Goal: Find contact information: Find contact information

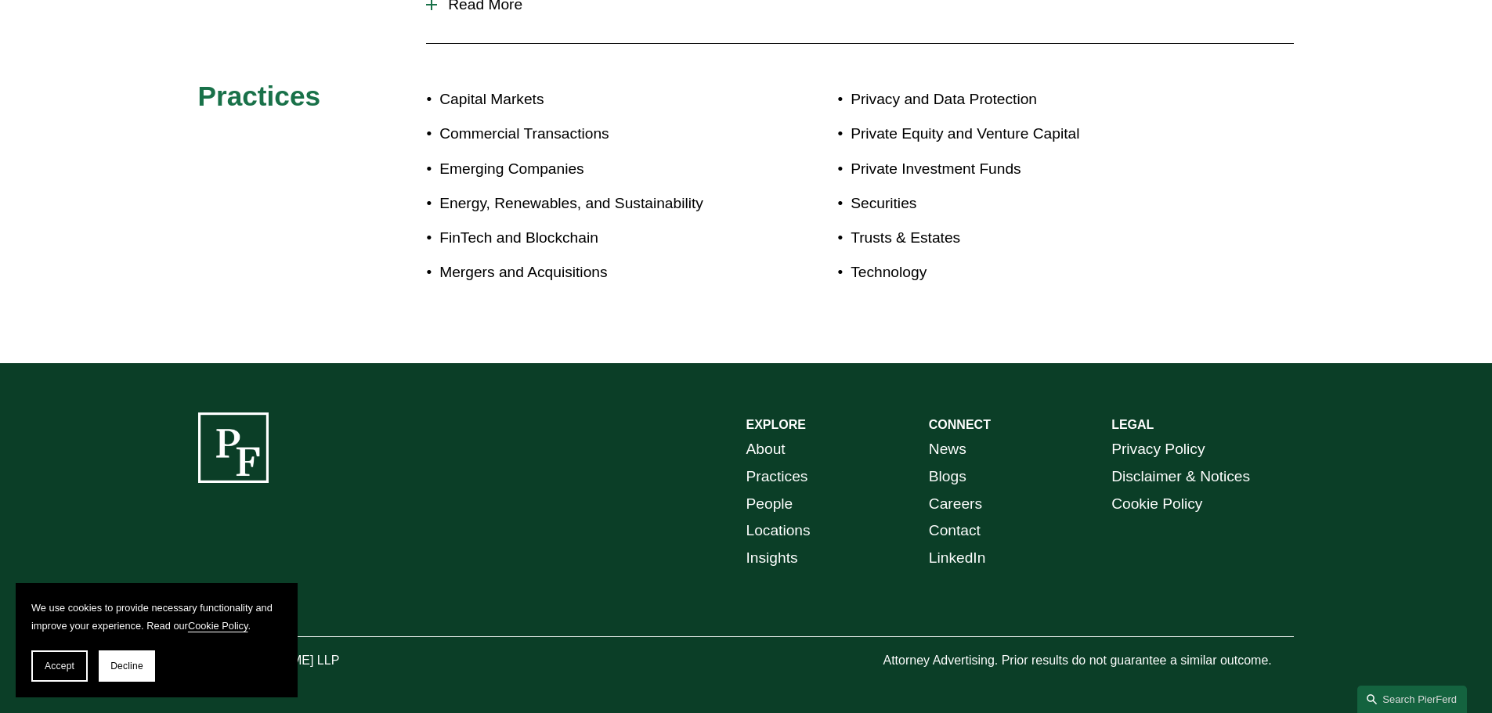
scroll to position [891, 0]
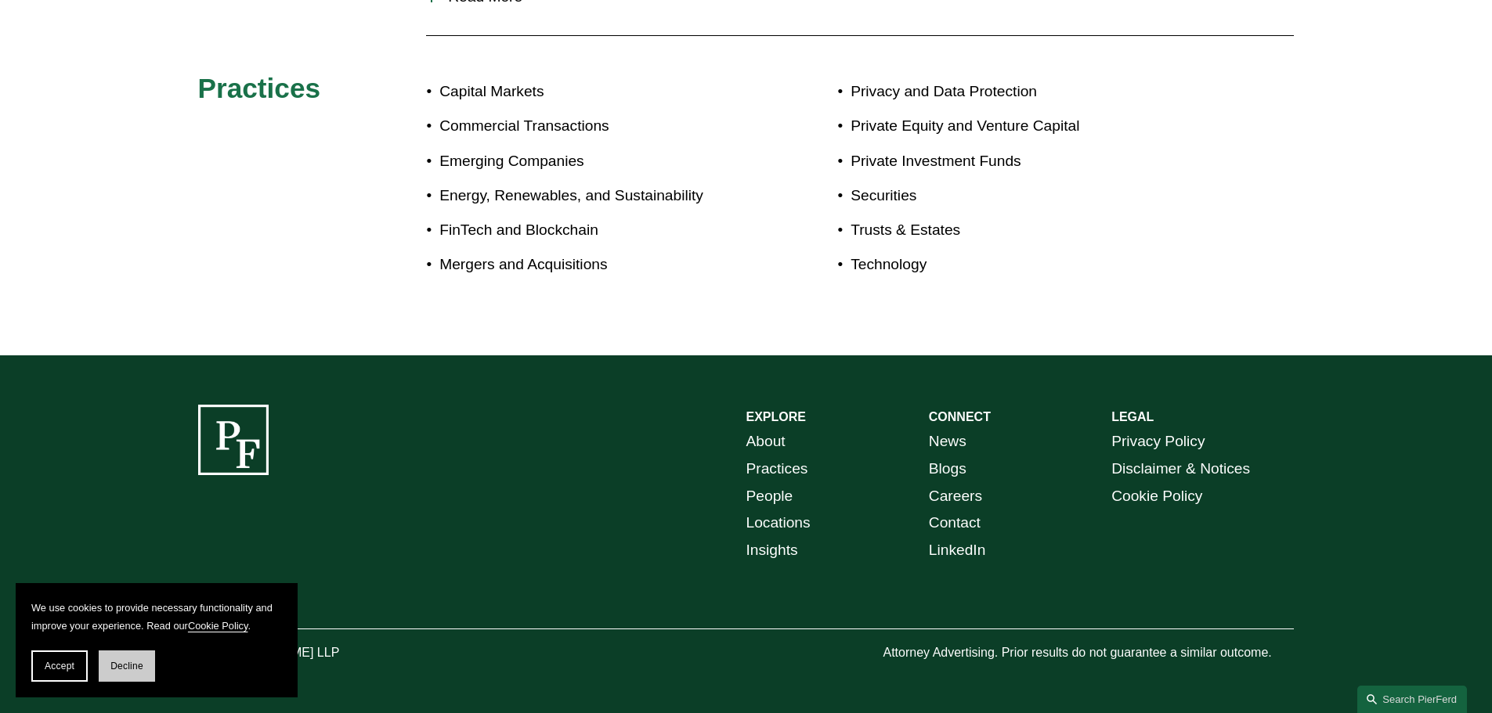
click at [118, 669] on span "Decline" at bounding box center [126, 666] width 33 height 11
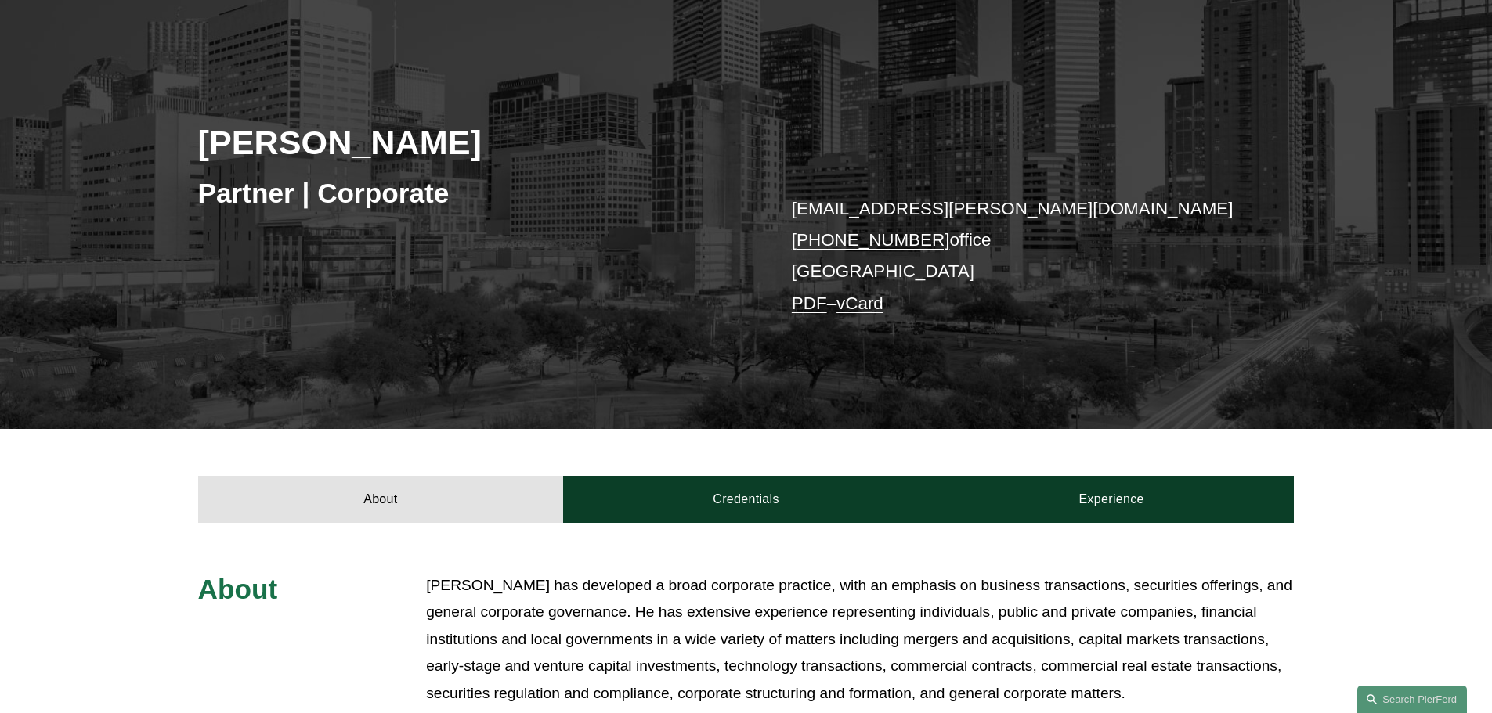
scroll to position [0, 0]
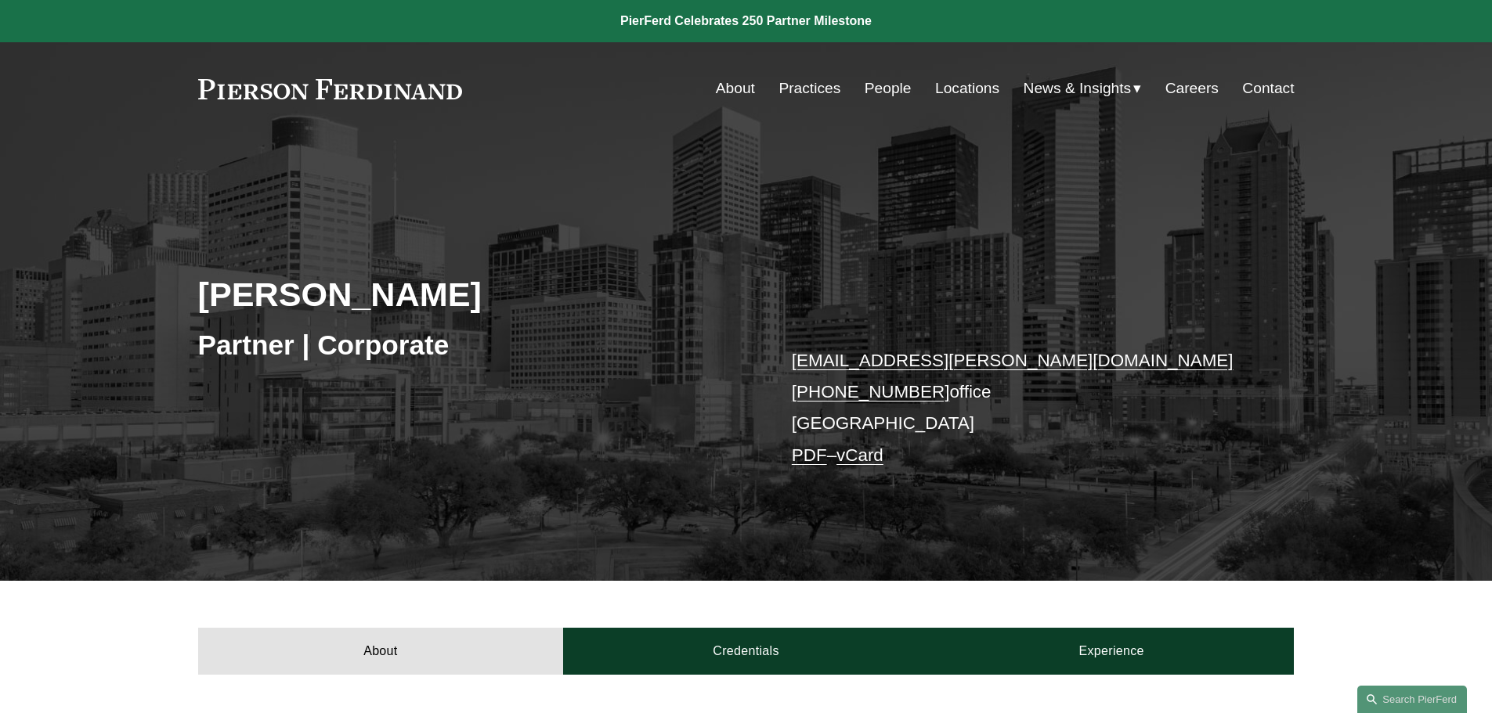
click at [745, 91] on link "About" at bounding box center [735, 89] width 39 height 30
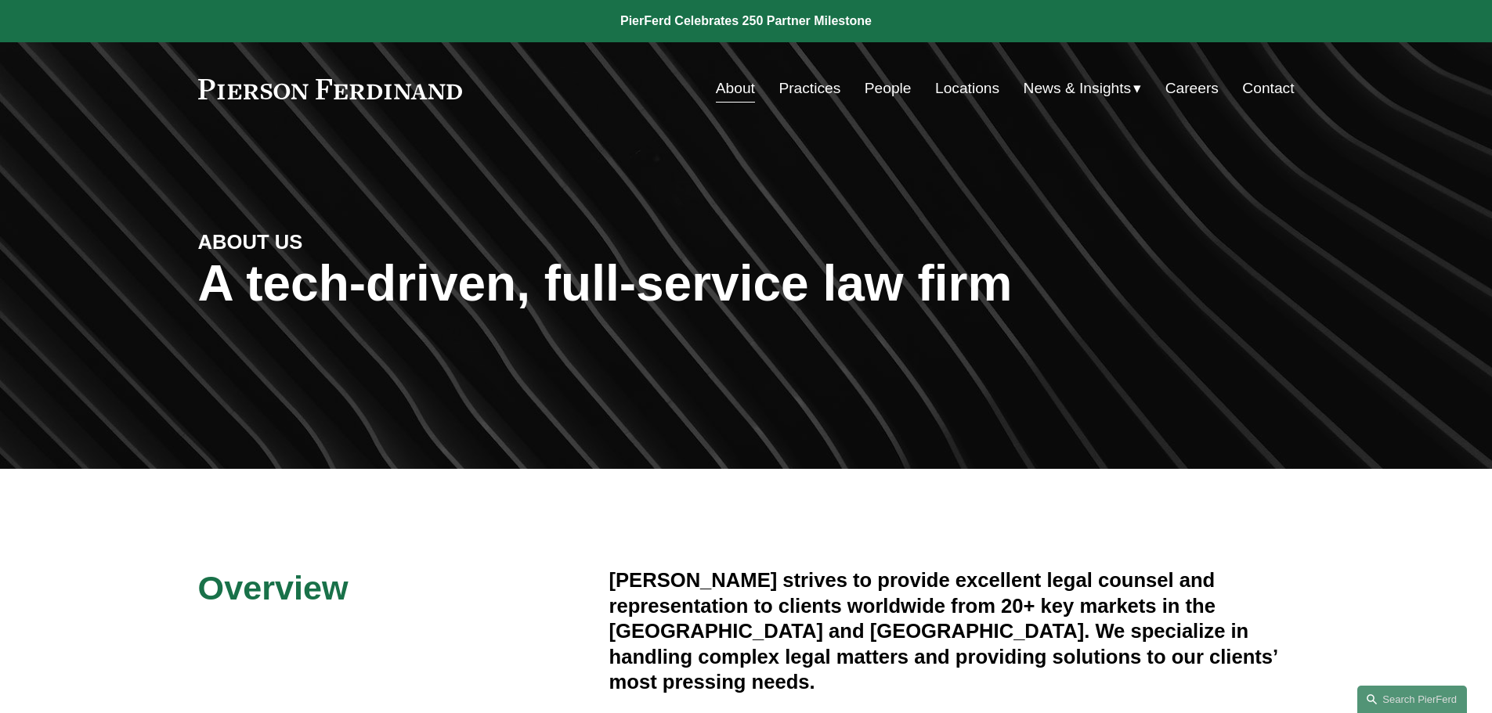
click at [1286, 88] on link "Contact" at bounding box center [1268, 89] width 52 height 30
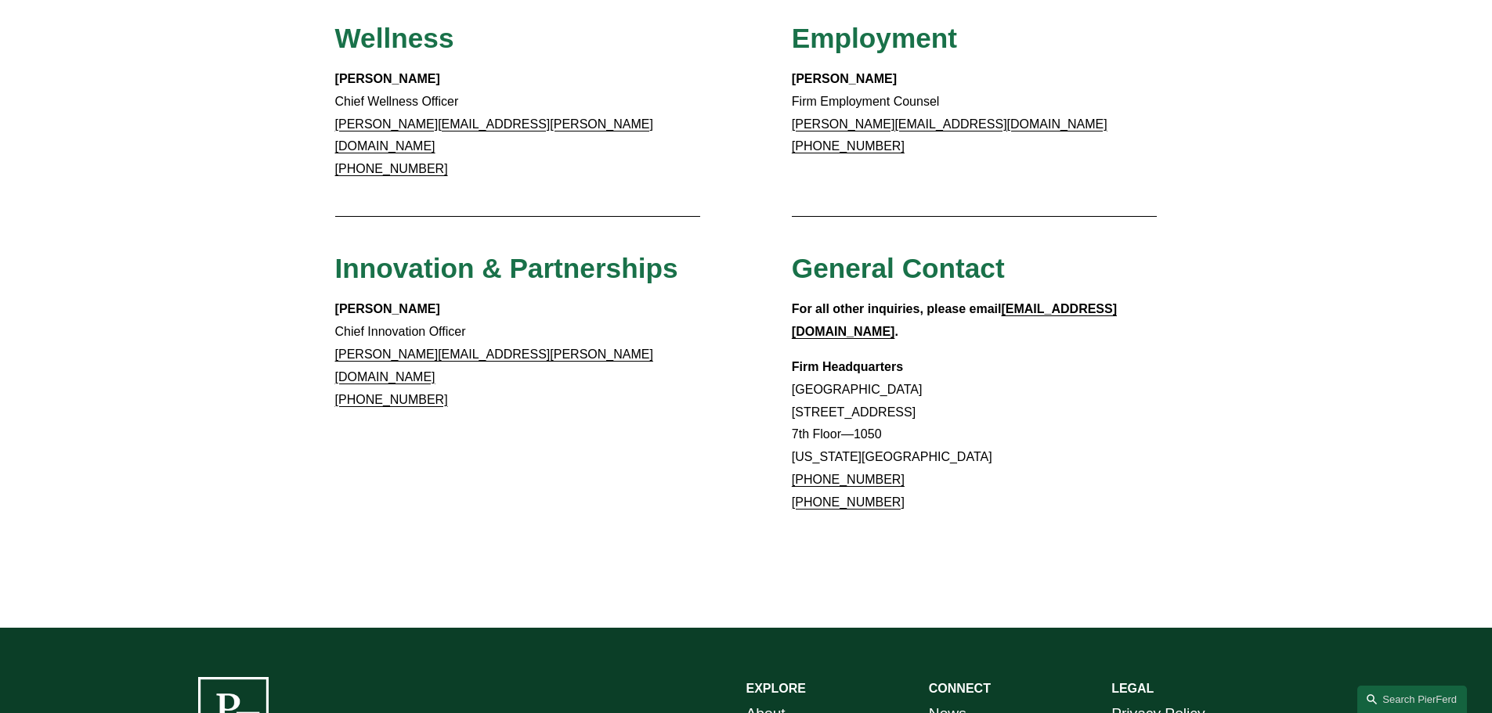
scroll to position [1464, 0]
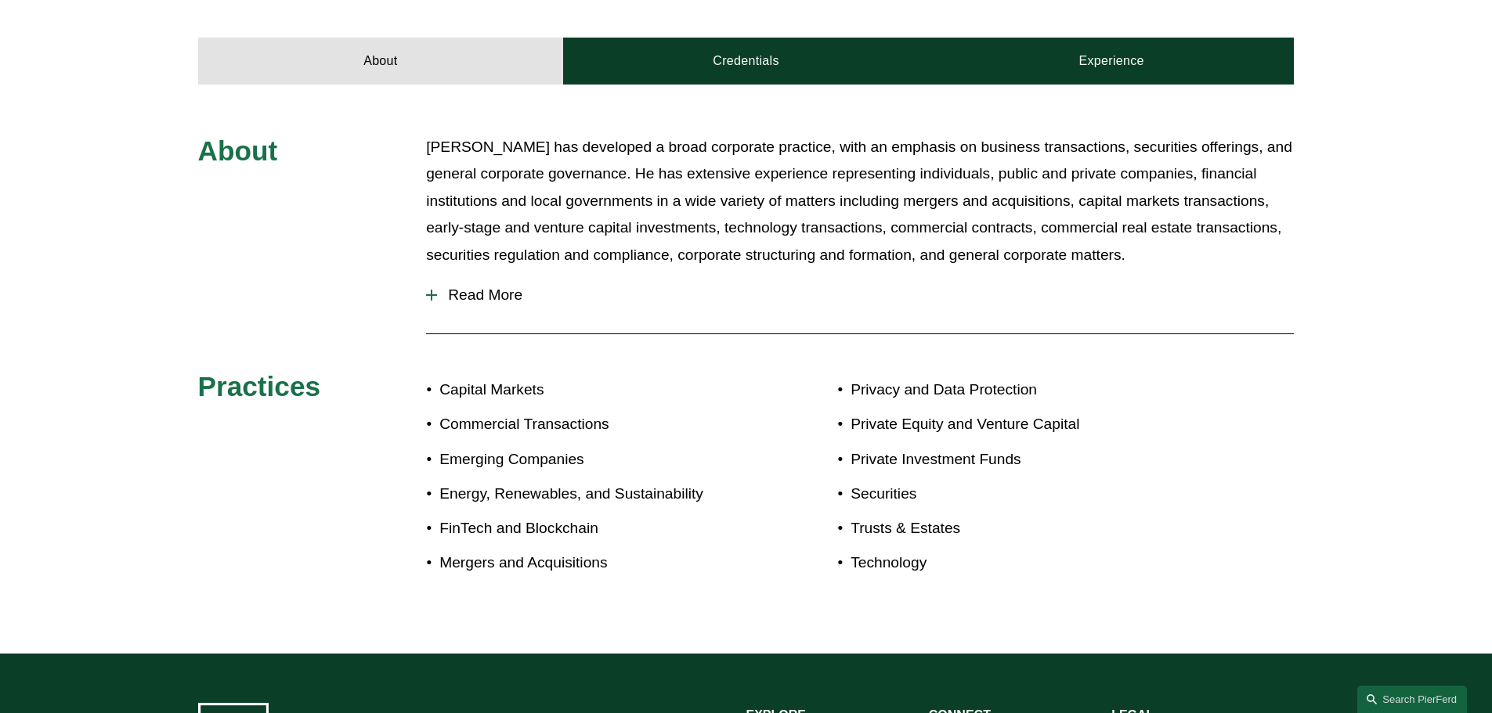
scroll to position [392, 0]
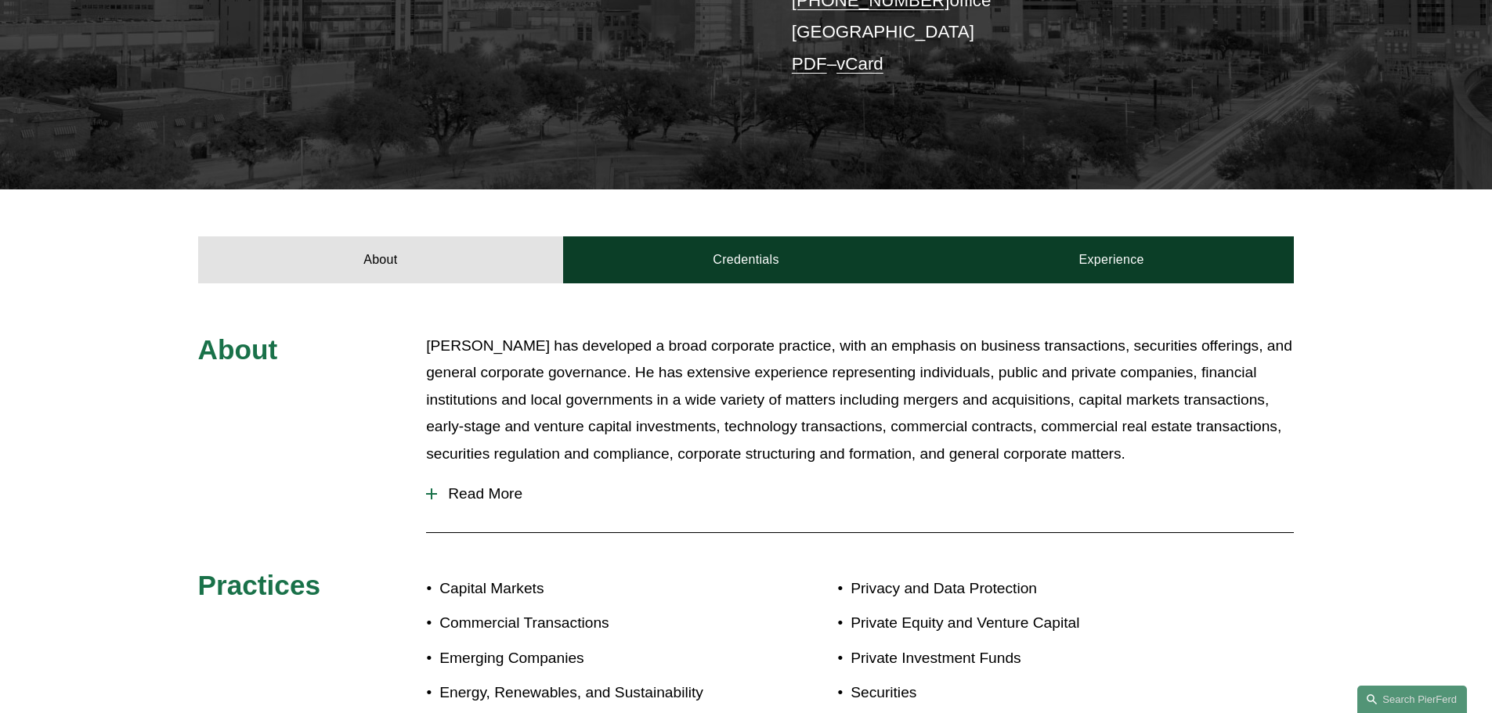
click at [506, 512] on button "Read More" at bounding box center [860, 494] width 868 height 41
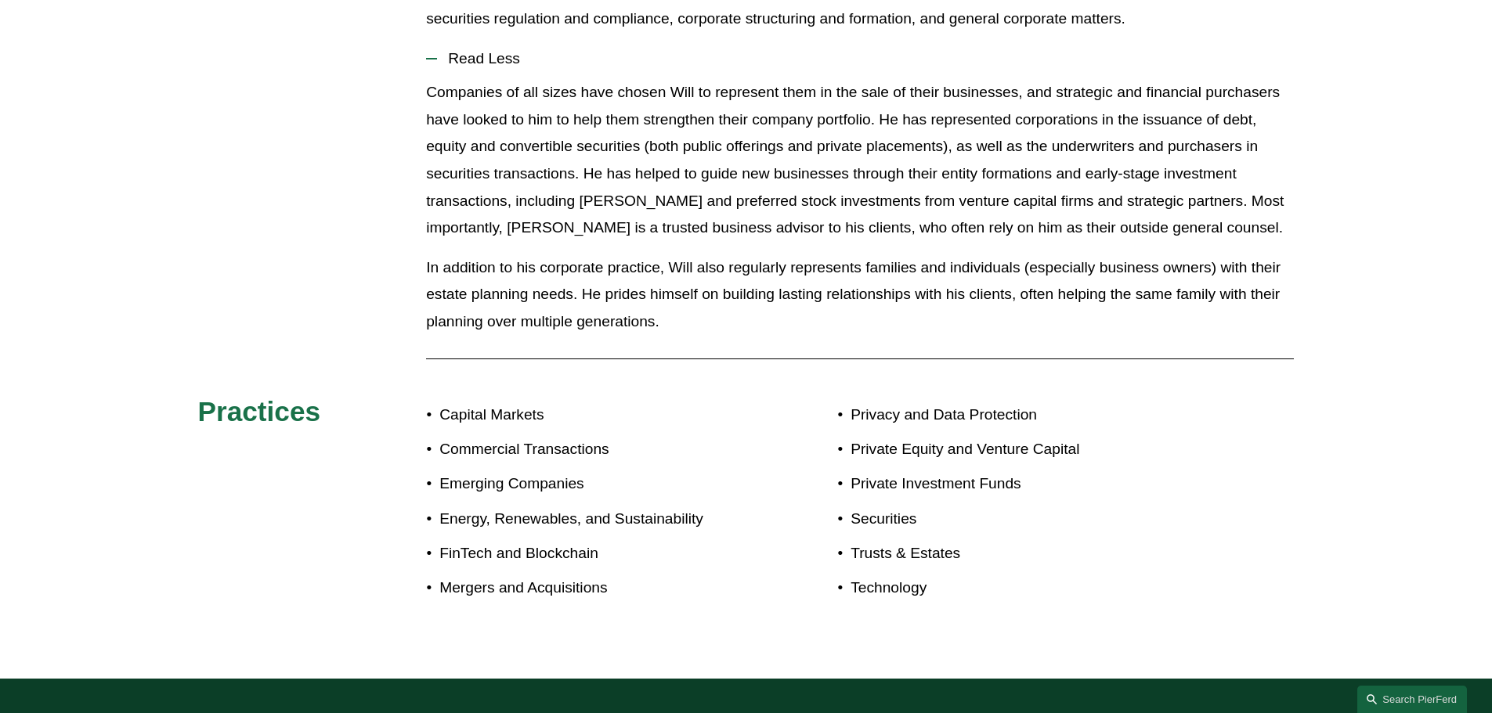
scroll to position [861, 0]
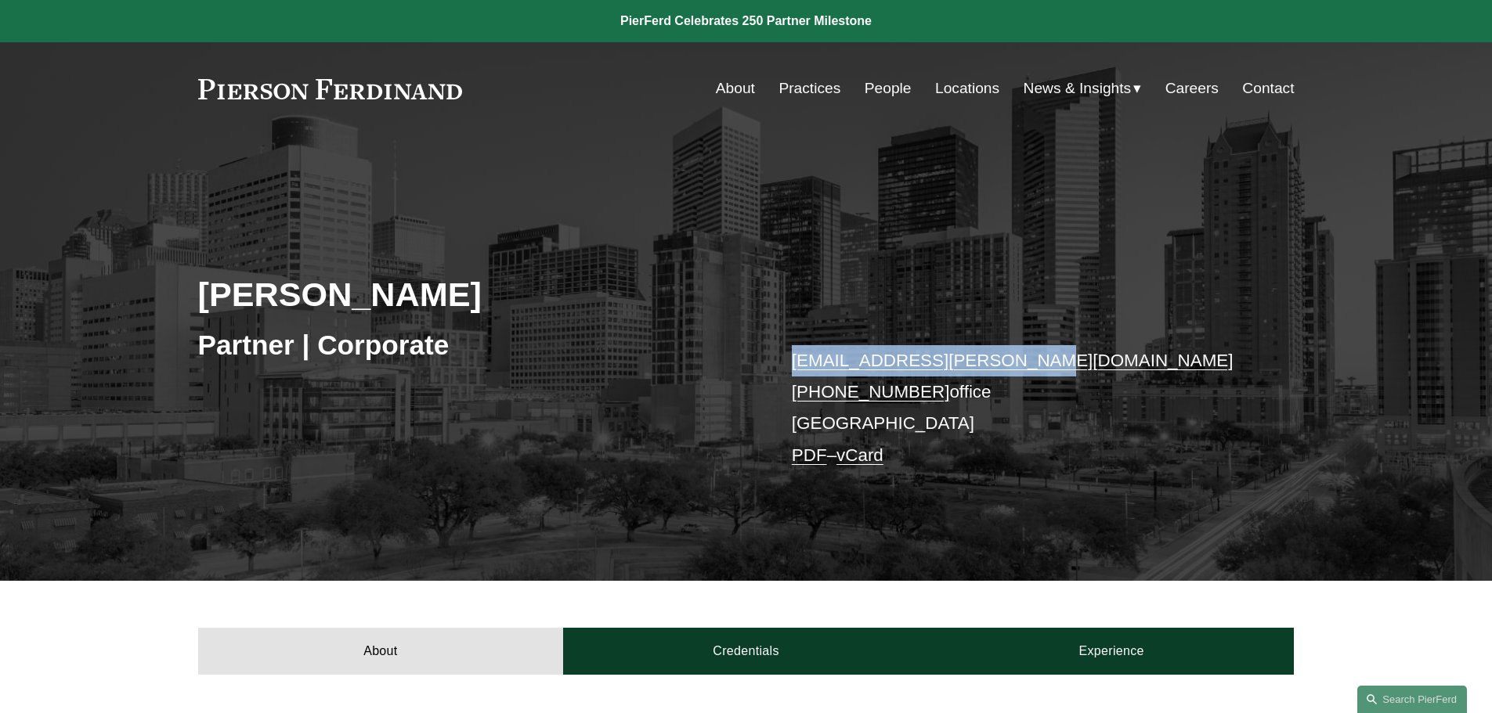
drag, startPoint x: 1031, startPoint y: 368, endPoint x: 788, endPoint y: 363, distance: 242.8
click at [788, 363] on div "[PERSON_NAME] Partner | Corporate [EMAIL_ADDRESS][PERSON_NAME][DOMAIN_NAME] [PH…" at bounding box center [746, 380] width 1492 height 401
copy link "[EMAIL_ADDRESS][PERSON_NAME][DOMAIN_NAME]"
